Goal: Task Accomplishment & Management: Complete application form

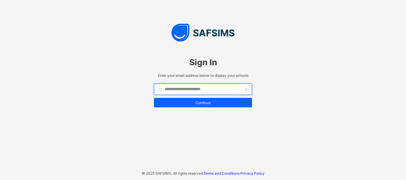
click at [183, 87] on input "text" at bounding box center [203, 89] width 98 height 11
click at [183, 86] on input "text" at bounding box center [203, 89] width 98 height 11
type input "*"
